Goal: Information Seeking & Learning: Learn about a topic

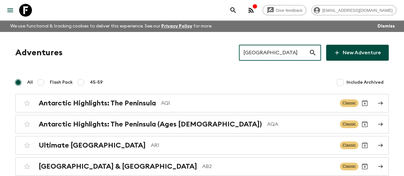
click at [262, 52] on input "[GEOGRAPHIC_DATA]" at bounding box center [274, 53] width 70 height 18
paste input "[GEOGRAPHIC_DATA]"
click at [262, 52] on input "[GEOGRAPHIC_DATA]" at bounding box center [274, 53] width 70 height 18
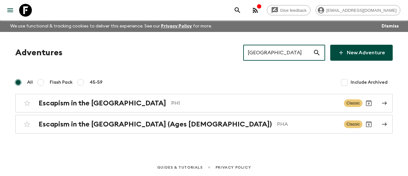
click at [289, 48] on input "[GEOGRAPHIC_DATA]" at bounding box center [278, 53] width 70 height 18
paste input "[GEOGRAPHIC_DATA]"
click at [289, 48] on input "[GEOGRAPHIC_DATA]" at bounding box center [278, 53] width 70 height 18
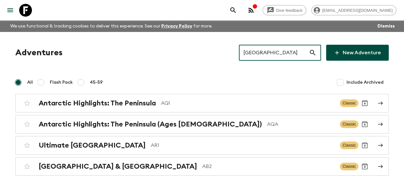
click at [267, 49] on input "[GEOGRAPHIC_DATA]" at bounding box center [274, 53] width 70 height 18
paste input "[GEOGRAPHIC_DATA]"
click at [267, 49] on input "[GEOGRAPHIC_DATA]" at bounding box center [274, 53] width 70 height 18
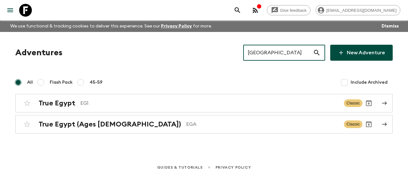
click at [258, 56] on input "[GEOGRAPHIC_DATA]" at bounding box center [278, 53] width 70 height 18
paste input "[GEOGRAPHIC_DATA]"
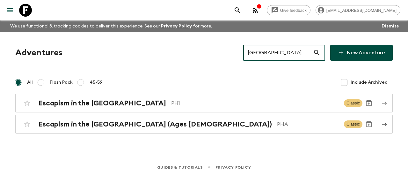
click at [258, 56] on input "[GEOGRAPHIC_DATA]" at bounding box center [278, 53] width 70 height 18
click at [273, 52] on input "[GEOGRAPHIC_DATA]" at bounding box center [278, 53] width 70 height 18
paste input "Untamed [GEOGRAPHIC_DATA]"
click at [273, 52] on input "[GEOGRAPHIC_DATA]" at bounding box center [278, 53] width 70 height 18
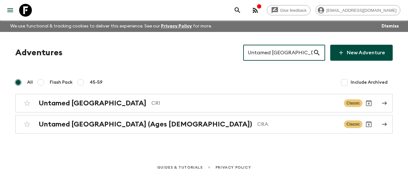
click at [252, 52] on input "Untamed [GEOGRAPHIC_DATA]" at bounding box center [278, 53] width 70 height 18
paste input "turkey"
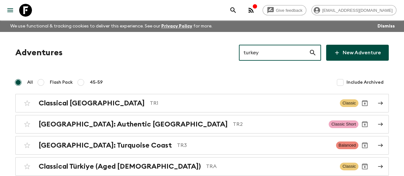
click at [264, 55] on input "turkey" at bounding box center [274, 53] width 70 height 18
paste input "Undiscovered [US_STATE]"
click at [264, 55] on input "turkey" at bounding box center [274, 53] width 70 height 18
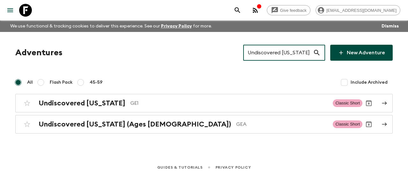
click at [268, 48] on input "Undiscovered [US_STATE]" at bounding box center [278, 53] width 70 height 18
paste input "[GEOGRAPHIC_DATA]"
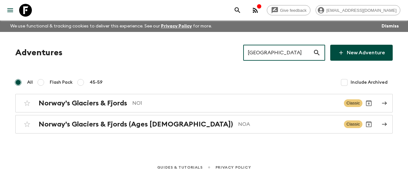
click at [280, 60] on input "[GEOGRAPHIC_DATA]" at bounding box center [278, 53] width 70 height 18
paste input "[GEOGRAPHIC_DATA]"
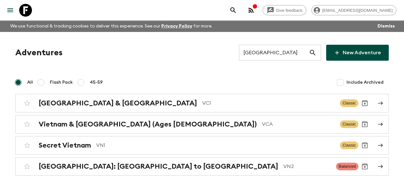
click at [249, 56] on input "[GEOGRAPHIC_DATA]" at bounding box center [274, 53] width 70 height 18
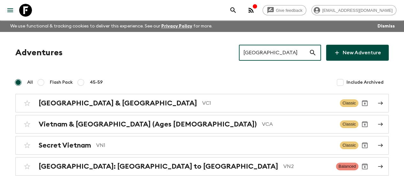
click at [249, 56] on input "[GEOGRAPHIC_DATA]" at bounding box center [274, 53] width 70 height 18
paste input "[GEOGRAPHIC_DATA]: a Taste of Oaxaca"
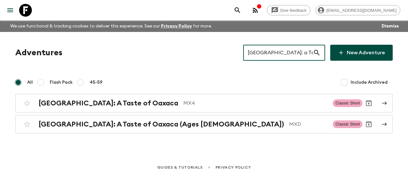
click at [297, 52] on input "[GEOGRAPHIC_DATA]: a Taste of Oaxaca" at bounding box center [278, 53] width 70 height 18
paste input "winter [GEOGRAPHIC_DATA]"
click at [297, 52] on input "[GEOGRAPHIC_DATA]: a Taste of Oaxaca" at bounding box center [278, 53] width 70 height 18
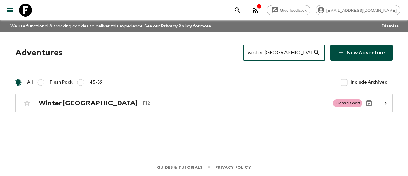
click at [266, 48] on input "winter [GEOGRAPHIC_DATA]" at bounding box center [278, 53] width 70 height 18
paste input "[GEOGRAPHIC_DATA] and [GEOGRAPHIC_DATA]"
click at [266, 48] on input "winter [GEOGRAPHIC_DATA]" at bounding box center [278, 53] width 70 height 18
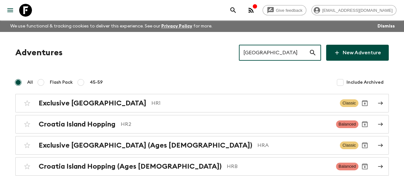
click at [276, 49] on input "[GEOGRAPHIC_DATA]" at bounding box center [274, 53] width 70 height 18
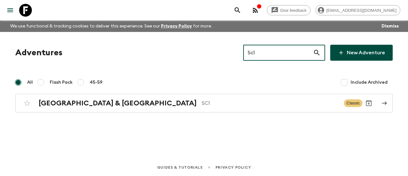
click at [271, 49] on input "Sc1" at bounding box center [278, 53] width 70 height 18
paste input "outh [GEOGRAPHIC_DATA]"
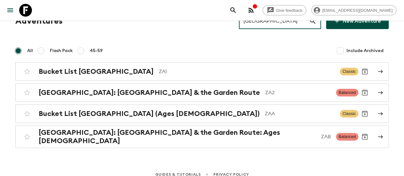
scroll to position [32, 0]
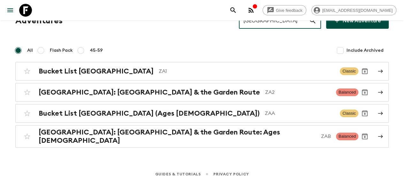
click at [261, 22] on input "[GEOGRAPHIC_DATA]" at bounding box center [274, 21] width 70 height 18
paste input "I wondered if there are likely to be departures to the [GEOGRAPHIC_DATA] garden…"
click at [261, 22] on div "Give feedback [EMAIL_ADDRESS][DOMAIN_NAME] We use functional & tracking cookies…" at bounding box center [202, 75] width 404 height 214
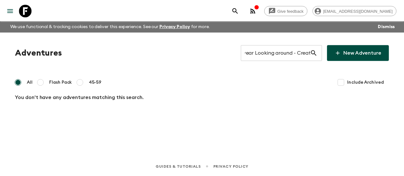
scroll to position [0, 0]
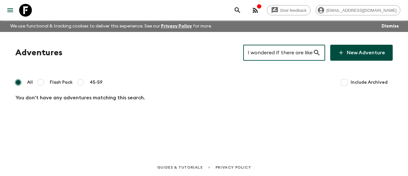
click at [274, 53] on input "I wondered if there are likely to be departures to the [GEOGRAPHIC_DATA] garden…" at bounding box center [278, 53] width 70 height 18
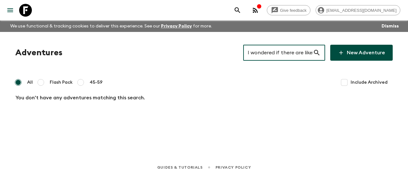
click at [274, 53] on input "I wondered if there are likely to be departures to the [GEOGRAPHIC_DATA] garden…" at bounding box center [278, 53] width 70 height 18
paste input "The best of morroco"
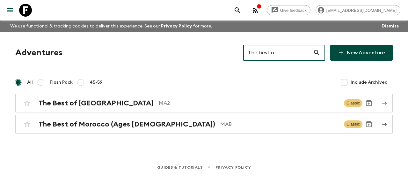
click at [267, 52] on input "The best o" at bounding box center [278, 53] width 70 height 18
paste input "[GEOGRAPHIC_DATA] & [GEOGRAPHIC_DATA]"
click at [267, 52] on input "The best o" at bounding box center [278, 53] width 70 height 18
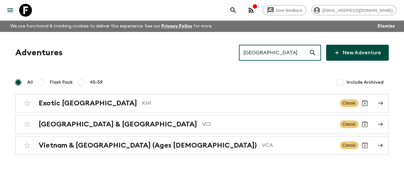
click at [264, 48] on input "[GEOGRAPHIC_DATA]" at bounding box center [274, 53] width 70 height 18
paste input "classical [GEOGRAPHIC_DATA]"
click at [264, 48] on input "[GEOGRAPHIC_DATA]" at bounding box center [274, 53] width 70 height 18
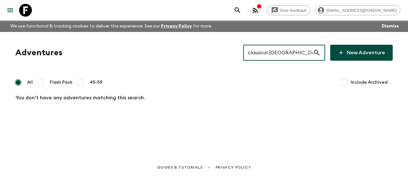
click at [276, 53] on input "classical [GEOGRAPHIC_DATA]" at bounding box center [278, 53] width 70 height 18
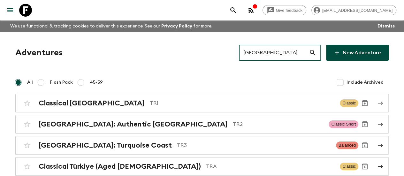
type input "[GEOGRAPHIC_DATA]"
